Goal: Task Accomplishment & Management: Complete application form

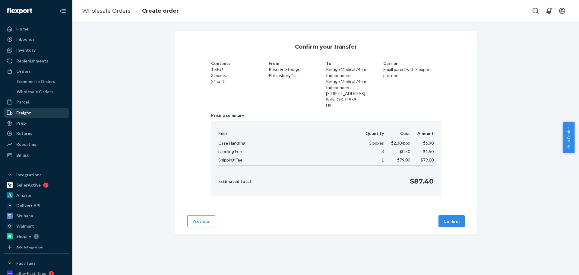
click at [39, 89] on div "Wholesale Orders" at bounding box center [35, 92] width 37 height 6
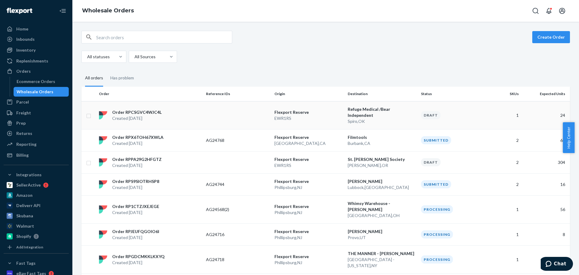
click at [257, 112] on td at bounding box center [238, 115] width 68 height 28
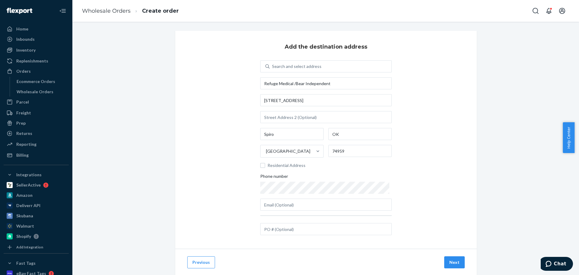
click at [294, 235] on div "Search and select address Refuge Medical /Bear Independent [STREET_ADDRESS] Res…" at bounding box center [326, 148] width 132 height 176
click at [294, 233] on input "text" at bounding box center [326, 229] width 132 height 12
paste input "AG24770"
type input "AG24770"
click at [453, 260] on button "Next" at bounding box center [454, 262] width 21 height 12
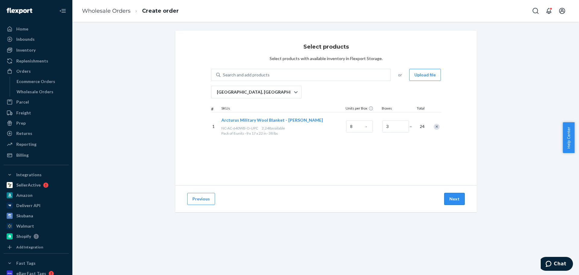
click at [450, 198] on button "Next" at bounding box center [454, 199] width 21 height 12
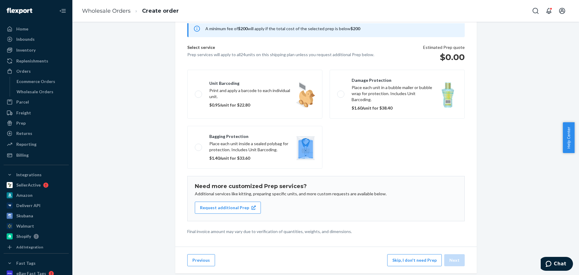
scroll to position [37, 0]
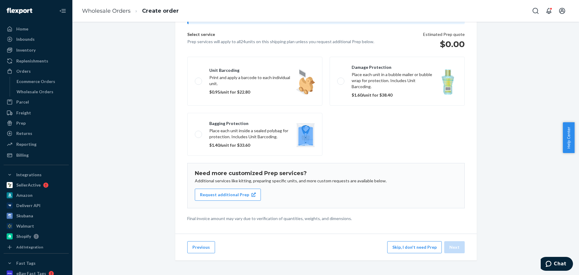
click at [403, 246] on button "Skip, I don't need Prep" at bounding box center [414, 247] width 55 height 12
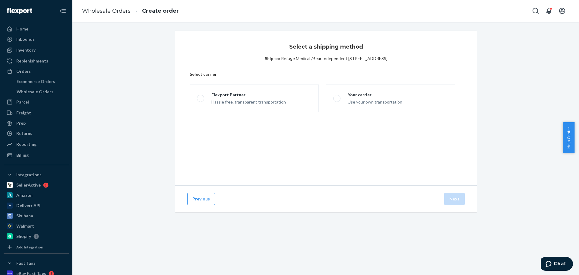
scroll to position [0, 0]
click at [252, 86] on label "Flexport Partner Hassle free, transparent transportation" at bounding box center [254, 98] width 129 height 28
click at [201, 97] on input "Flexport Partner Hassle free, transparent transportation" at bounding box center [199, 99] width 4 height 4
radio input "true"
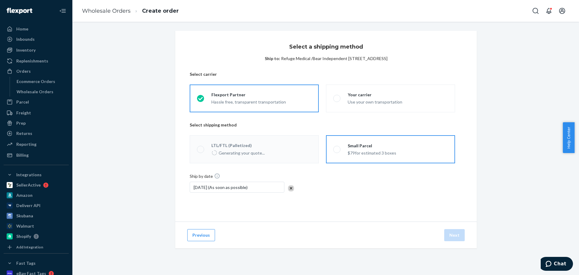
click at [374, 145] on div "Small Parcel" at bounding box center [372, 146] width 49 height 6
click at [337, 147] on input "Small Parcel $79 for estimated 3 boxes" at bounding box center [335, 149] width 4 height 4
radio input "true"
click at [454, 232] on button "Next" at bounding box center [454, 235] width 21 height 12
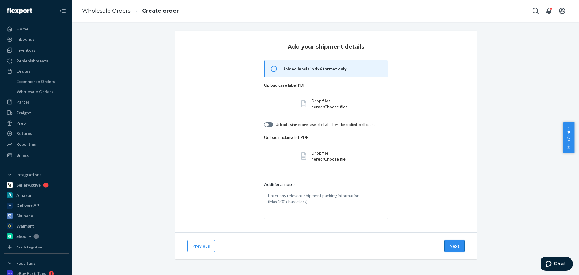
click at [450, 250] on button "Next" at bounding box center [454, 246] width 21 height 12
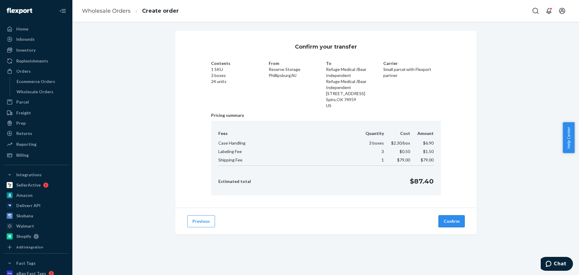
click at [448, 222] on button "Confirm" at bounding box center [452, 221] width 26 height 12
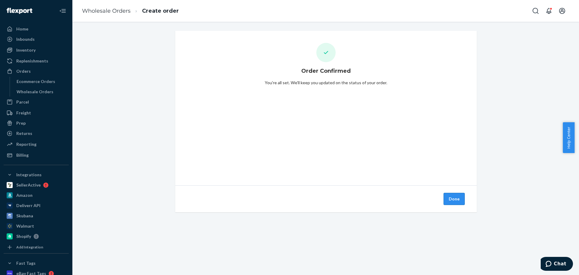
click at [456, 196] on button "Done" at bounding box center [454, 199] width 21 height 12
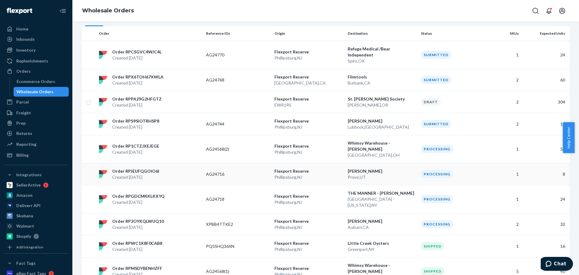
scroll to position [30, 0]
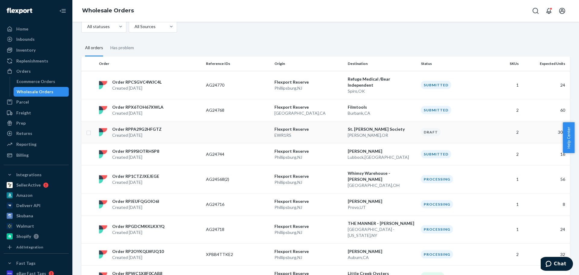
click at [243, 126] on td at bounding box center [238, 132] width 68 height 22
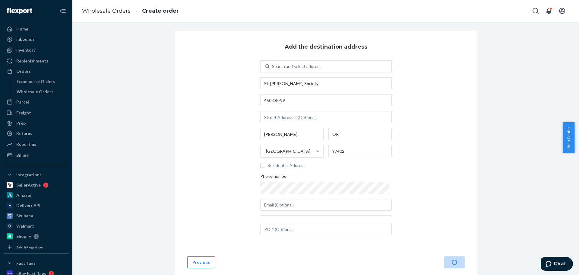
scroll to position [15, 0]
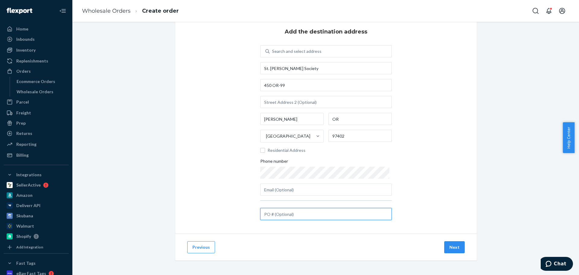
click at [295, 213] on input "text" at bounding box center [326, 214] width 132 height 12
paste input "AG24772"
type input "AG24772"
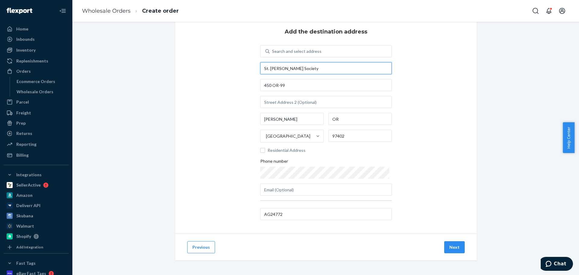
click at [316, 71] on input "St. [PERSON_NAME] Society" at bounding box center [326, 68] width 132 height 12
paste input "Blaze [PERSON_NAME]"
click at [312, 66] on input "St. [PERSON_NAME] Society [PERSON_NAME]" at bounding box center [326, 68] width 132 height 12
type input "St. [PERSON_NAME] Society - [PERSON_NAME]"
click at [454, 247] on button "Next" at bounding box center [454, 247] width 21 height 12
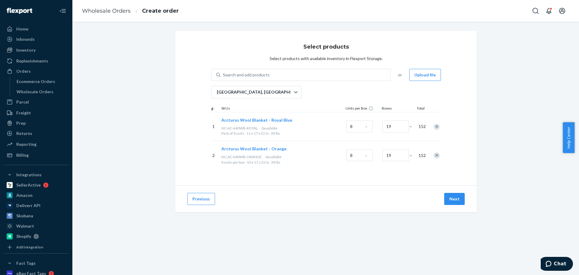
scroll to position [0, 0]
click at [450, 201] on button "Next" at bounding box center [454, 199] width 21 height 12
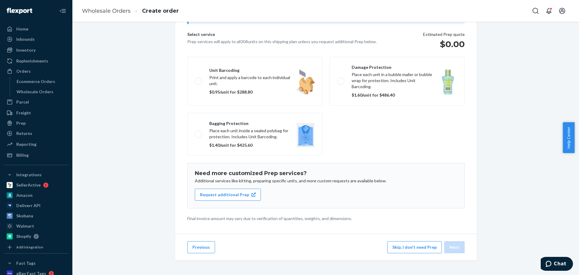
scroll to position [37, 0]
click at [408, 247] on button "Skip, I don't need Prep" at bounding box center [414, 247] width 55 height 12
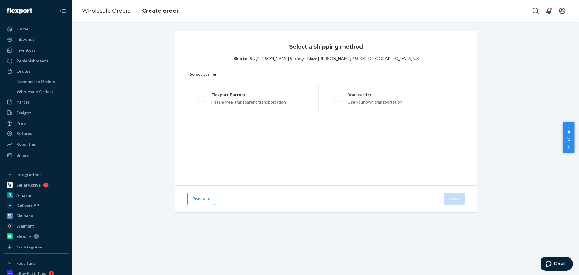
scroll to position [0, 0]
click at [253, 105] on label "Flexport Partner Hassle free, transparent transportation" at bounding box center [254, 98] width 129 height 28
click at [201, 100] on input "Flexport Partner Hassle free, transparent transportation" at bounding box center [199, 99] width 4 height 4
radio input "true"
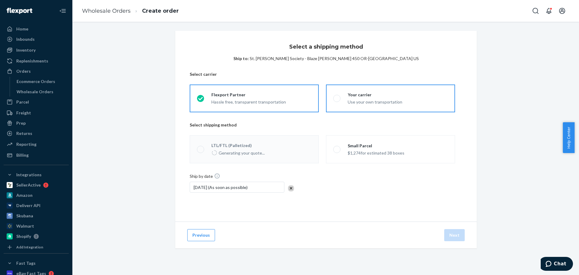
click at [341, 97] on div "Your carrier Use your own transportation" at bounding box center [372, 98] width 62 height 13
click at [337, 97] on input "Your carrier Use your own transportation" at bounding box center [335, 99] width 4 height 4
radio input "true"
radio input "false"
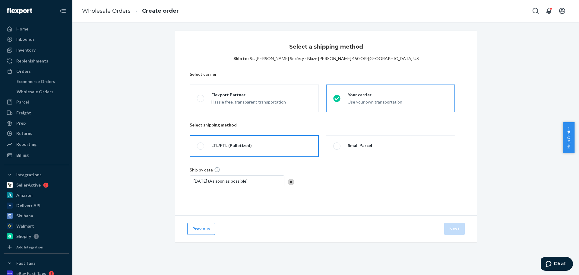
click at [248, 143] on label "LTL/FTL (Palletized)" at bounding box center [254, 146] width 129 height 22
click at [201, 144] on input "LTL/FTL (Palletized)" at bounding box center [199, 146] width 4 height 4
radio input "true"
click at [454, 226] on button "Next" at bounding box center [454, 229] width 21 height 12
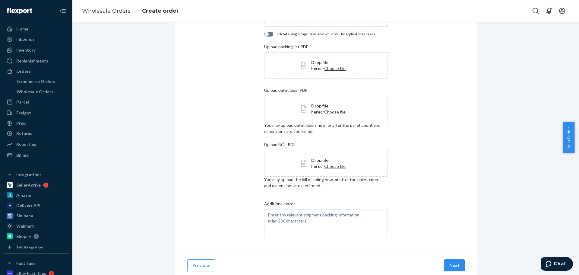
scroll to position [110, 0]
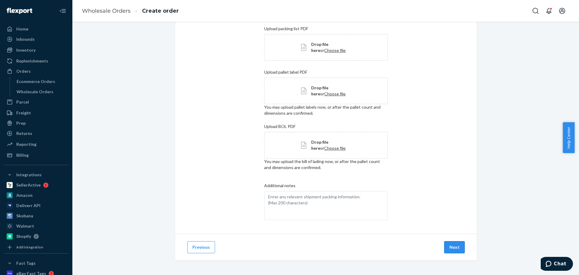
click at [452, 247] on button "Next" at bounding box center [454, 247] width 21 height 12
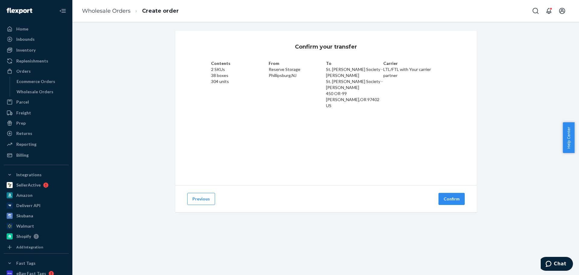
scroll to position [0, 0]
click at [451, 197] on button "Confirm" at bounding box center [452, 199] width 26 height 12
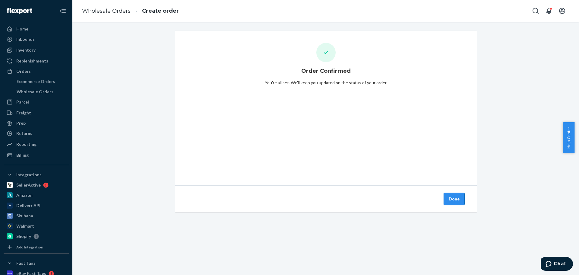
click at [451, 196] on button "Done" at bounding box center [454, 199] width 21 height 12
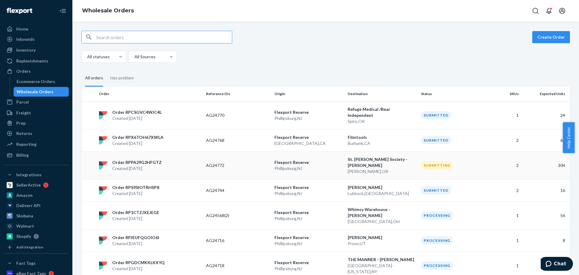
click at [248, 165] on td "AG24772" at bounding box center [238, 165] width 68 height 28
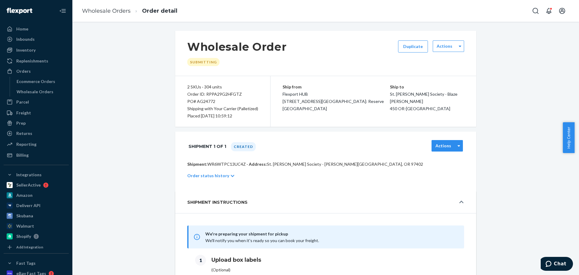
click at [442, 151] on div "Actions" at bounding box center [447, 145] width 31 height 11
click at [502, 136] on div "Wholesale Order Submitting Duplicate Actions 2 SKUs · 304 units Order ID: RPPA2…" at bounding box center [326, 279] width 498 height 496
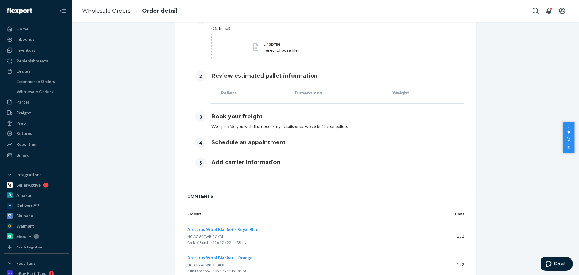
scroll to position [267, 0]
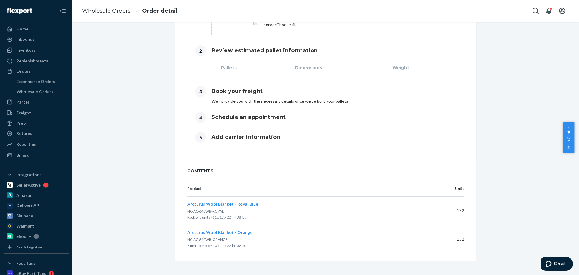
drag, startPoint x: 330, startPoint y: 124, endPoint x: 330, endPoint y: 120, distance: 4.5
click at [330, 122] on div "4 Schedule an appointment" at bounding box center [325, 116] width 277 height 20
click at [31, 71] on div "Orders" at bounding box center [36, 71] width 64 height 8
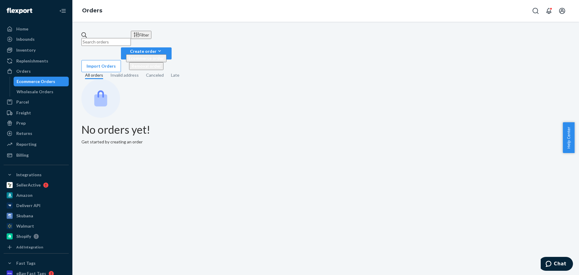
click at [118, 38] on input "text" at bounding box center [105, 42] width 49 height 8
paste input "GSW 6433"
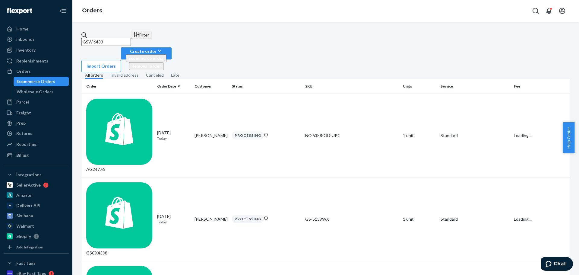
drag, startPoint x: 105, startPoint y: 36, endPoint x: 118, endPoint y: 46, distance: 16.2
click at [105, 38] on input "GSW 6433" at bounding box center [105, 42] width 49 height 8
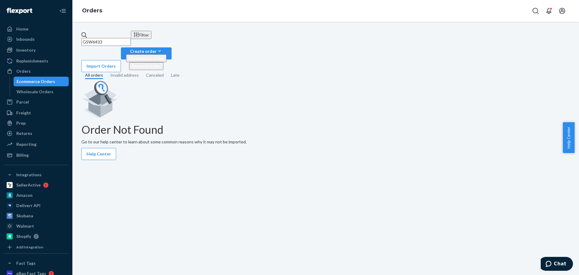
type input "GSW6433"
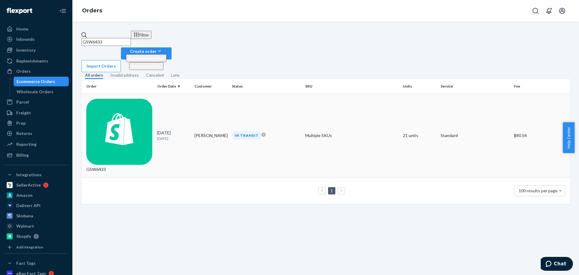
click at [144, 94] on td "GSW6433" at bounding box center [117, 136] width 73 height 84
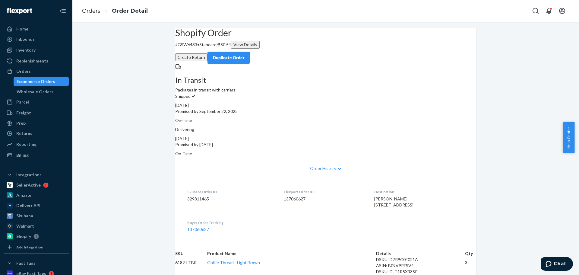
click at [199, 49] on p "# GSW6433 • Standard / $80.54 View Details" at bounding box center [325, 45] width 301 height 8
copy p "GSW6433"
